Goal: Task Accomplishment & Management: Use online tool/utility

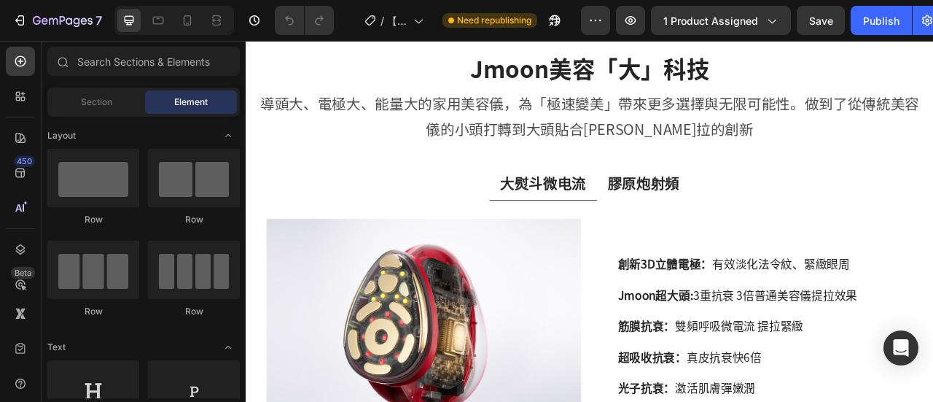
scroll to position [947, 0]
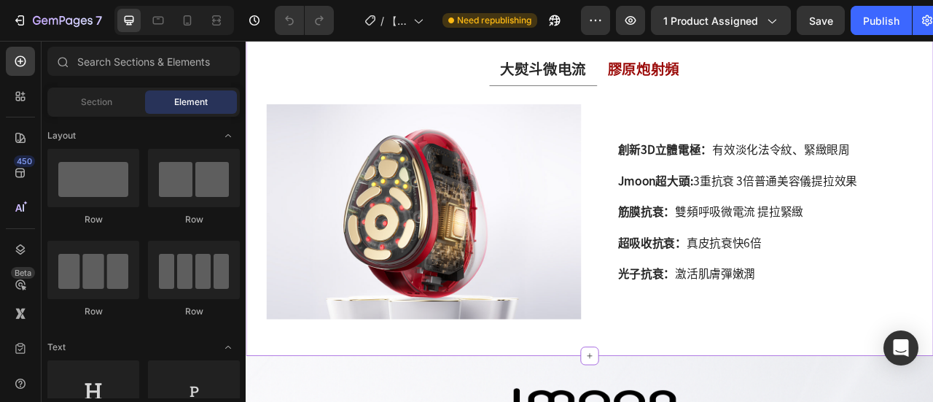
click at [771, 83] on p "膠原炮射頻" at bounding box center [751, 77] width 91 height 24
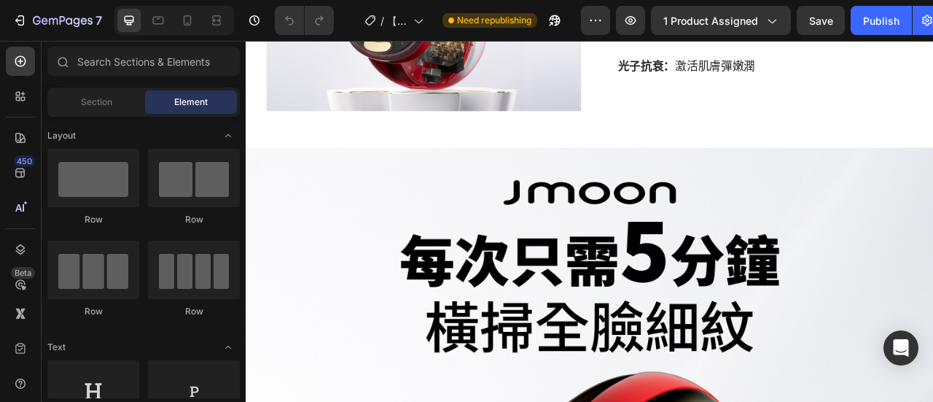
scroll to position [0, 0]
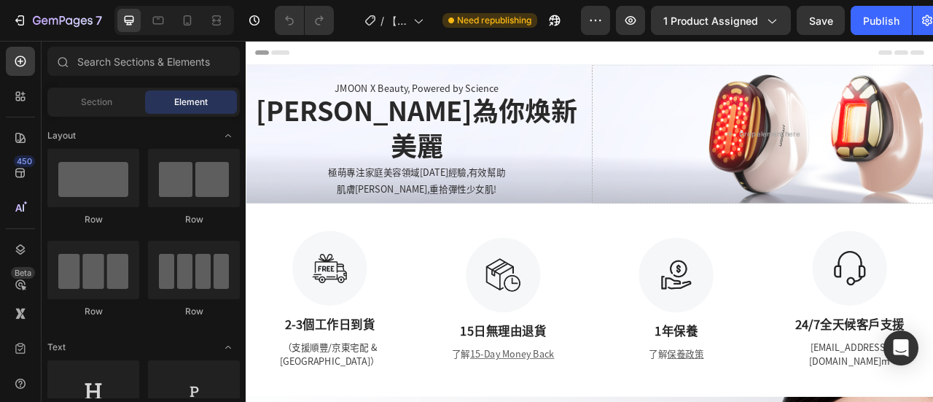
drag, startPoint x: 1119, startPoint y: 445, endPoint x: 1178, endPoint y: 44, distance: 405.1
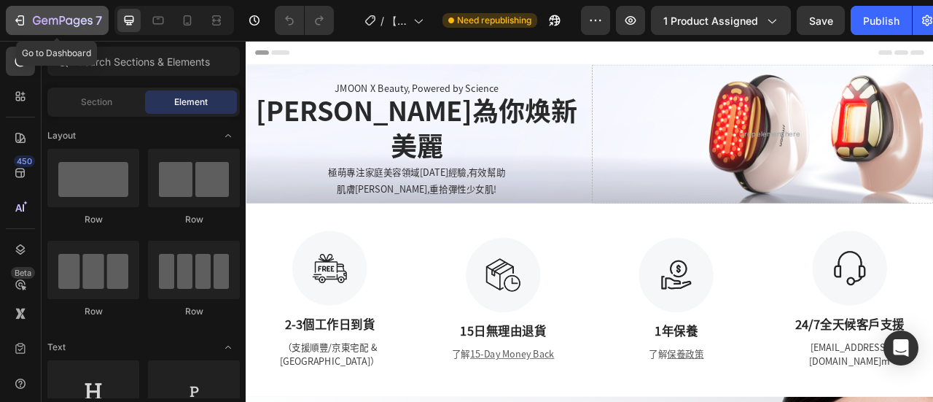
click at [21, 15] on icon "button" at bounding box center [19, 20] width 15 height 15
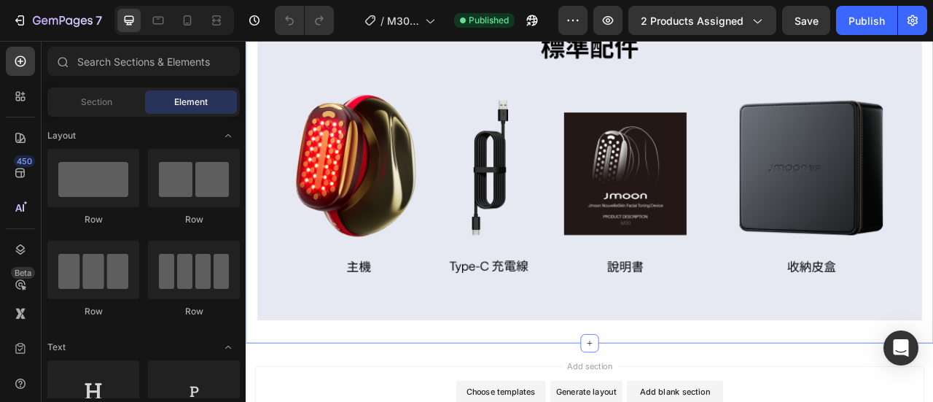
scroll to position [7366, 0]
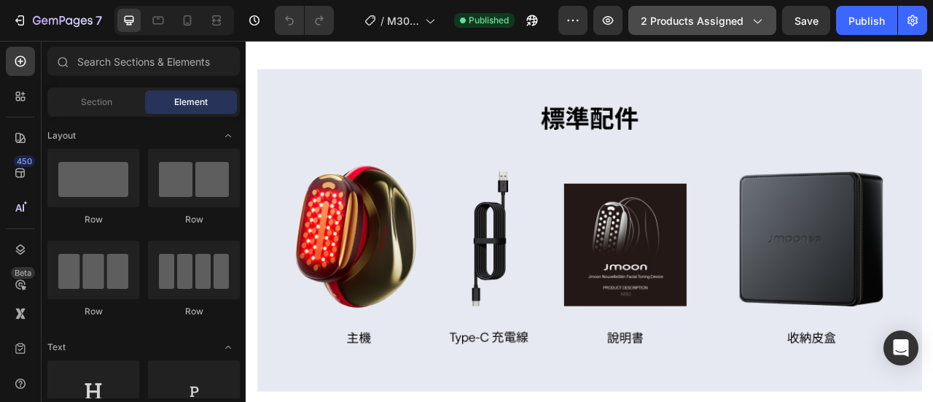
click at [743, 33] on button "2 products assigned" at bounding box center [702, 20] width 148 height 29
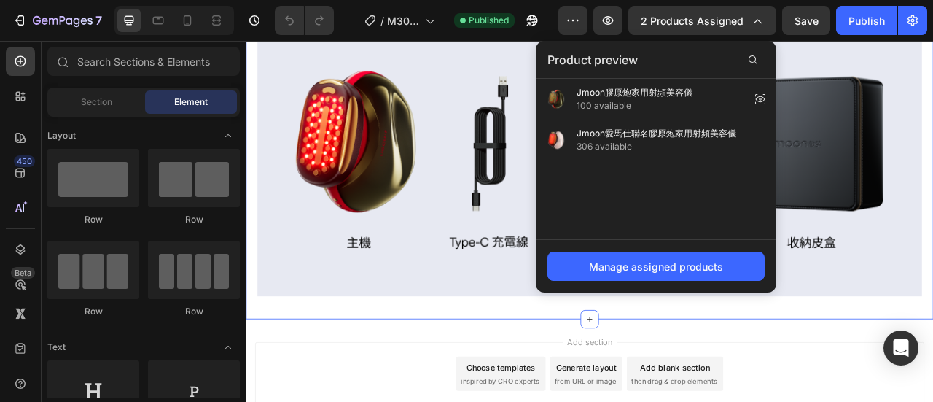
scroll to position [7158, 0]
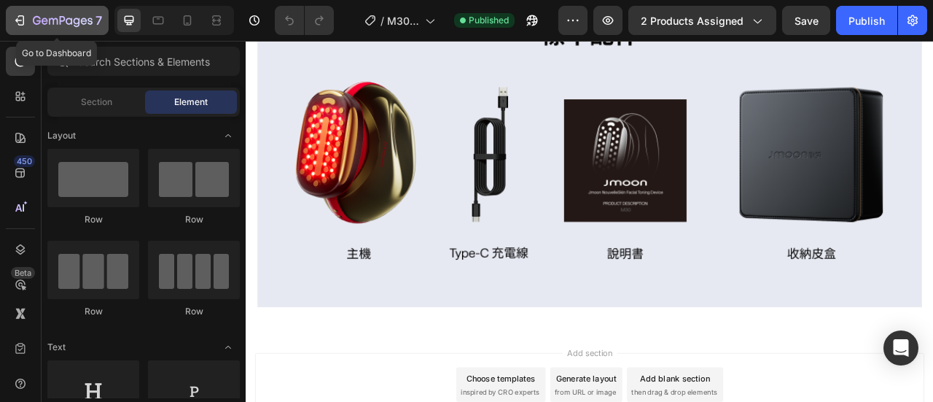
click at [20, 17] on icon "button" at bounding box center [19, 20] width 15 height 15
